Goal: Obtain resource: Obtain resource

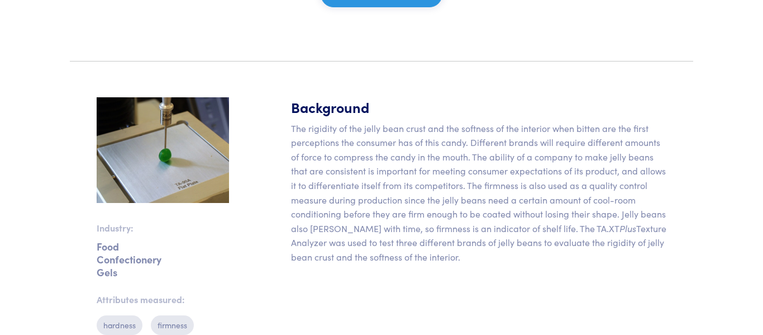
scroll to position [240, 0]
click at [652, 120] on div "Background The rigidity of the jelly bean crust and the softness of the interio…" at bounding box center [478, 235] width 389 height 274
click at [673, 133] on section "Industry: Food Confectionery Gels Attributes measured: hardness firmness rigidi…" at bounding box center [381, 235] width 637 height 328
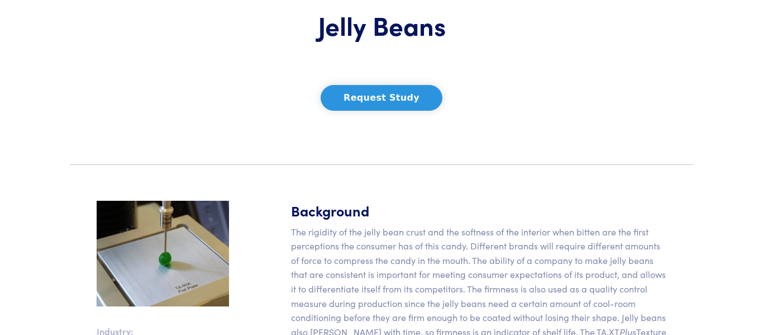
scroll to position [123, 0]
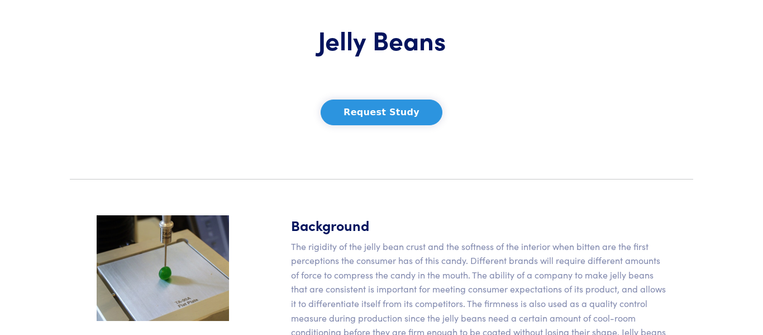
click at [584, 56] on section "Application Studies / Jelly Beans Jelly Beans Request Study" at bounding box center [381, 59] width 637 height 221
click at [131, 83] on section "Application Studies / Jelly Beans Jelly Beans Request Study" at bounding box center [381, 59] width 637 height 221
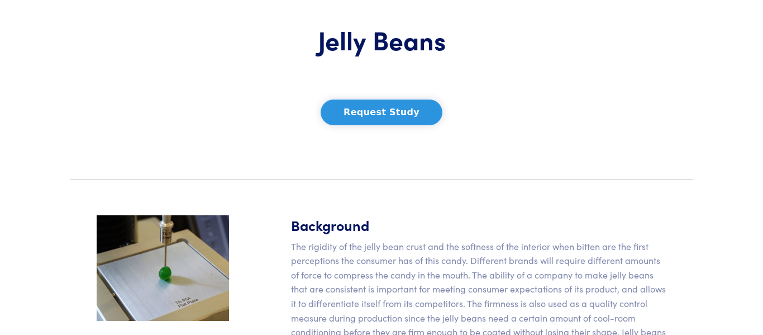
click at [393, 110] on button "Request Study" at bounding box center [382, 112] width 122 height 26
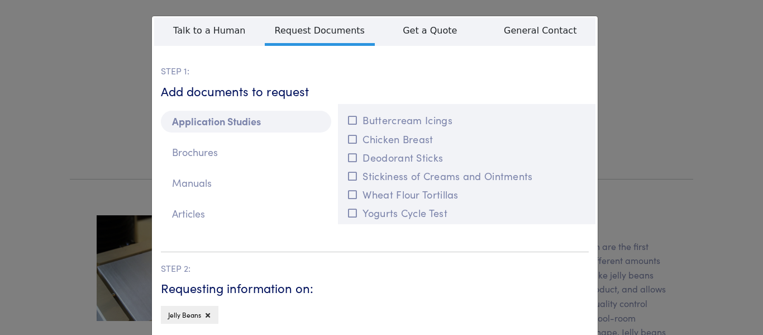
click at [645, 58] on div "**********" at bounding box center [381, 167] width 763 height 335
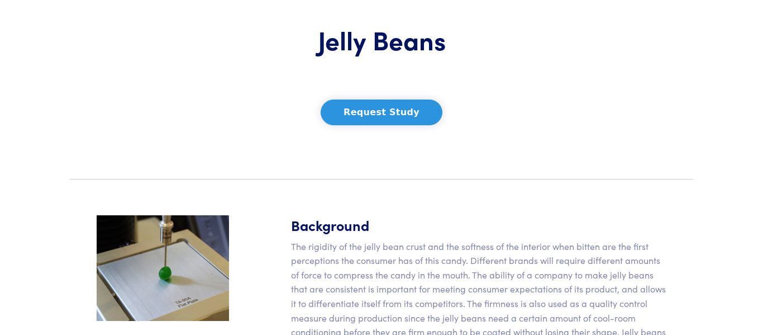
click at [645, 58] on section "Application Studies / Jelly Beans Jelly Beans Request Study" at bounding box center [381, 59] width 637 height 221
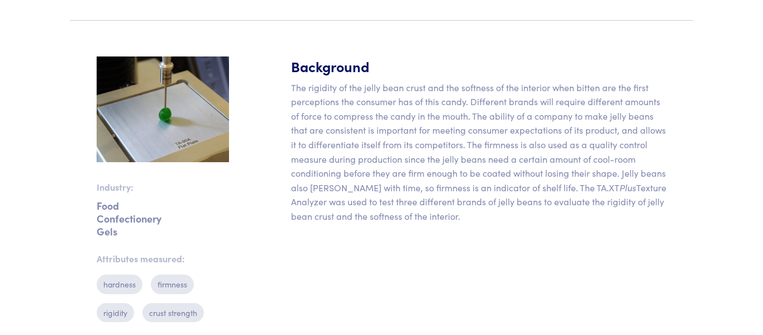
scroll to position [296, 0]
